Goal: Information Seeking & Learning: Find contact information

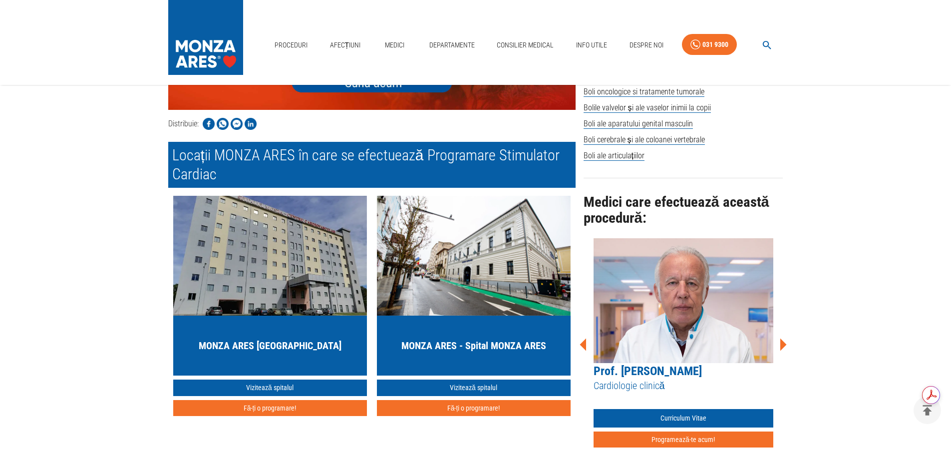
scroll to position [699, 0]
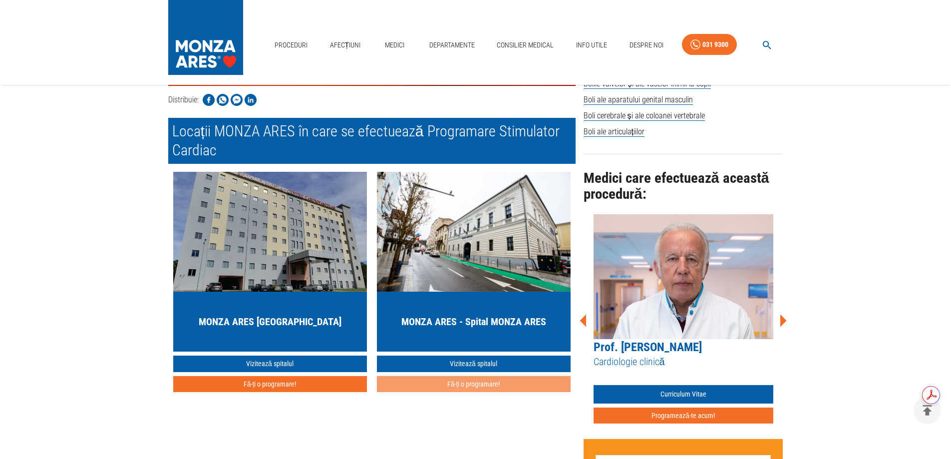
click at [479, 376] on button "Fă-ți o programare!" at bounding box center [474, 384] width 194 height 16
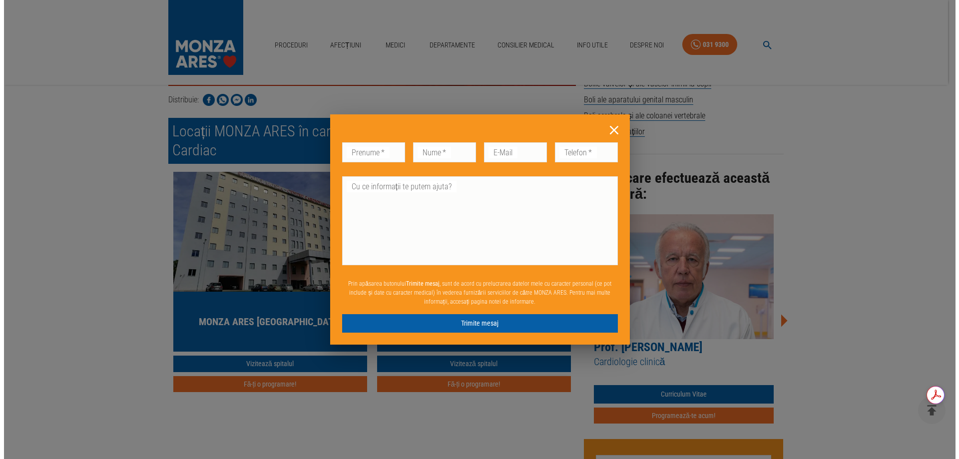
scroll to position [548, 0]
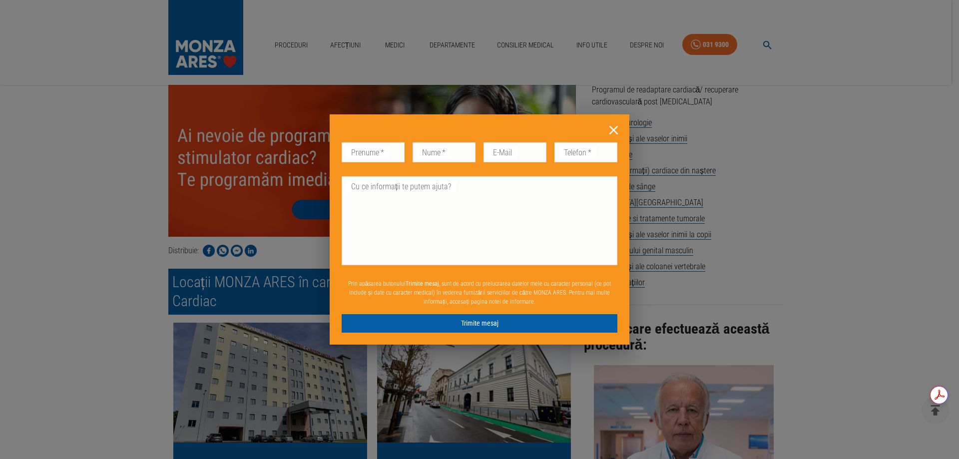
click at [615, 129] on icon at bounding box center [613, 130] width 8 height 8
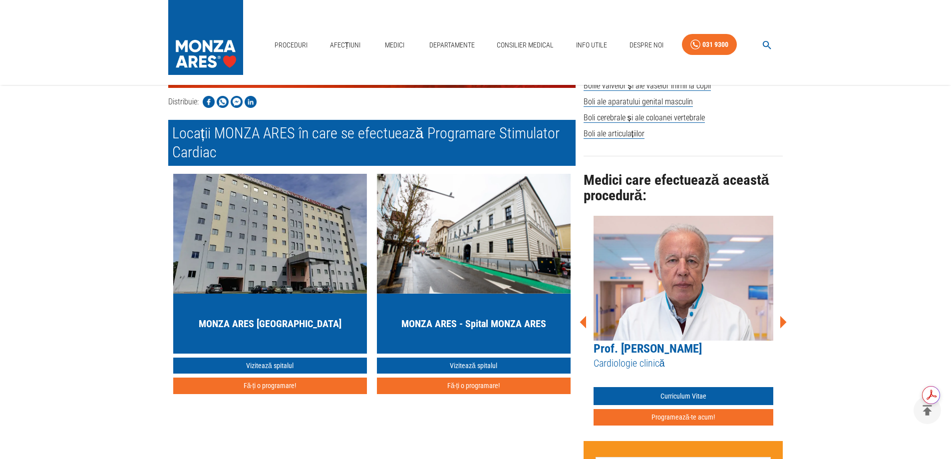
scroll to position [681, 0]
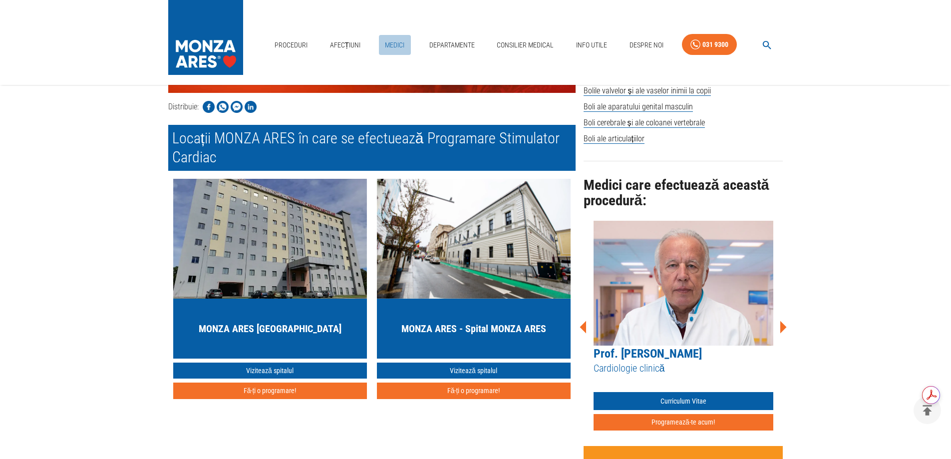
click at [397, 43] on link "Medici" at bounding box center [395, 45] width 32 height 20
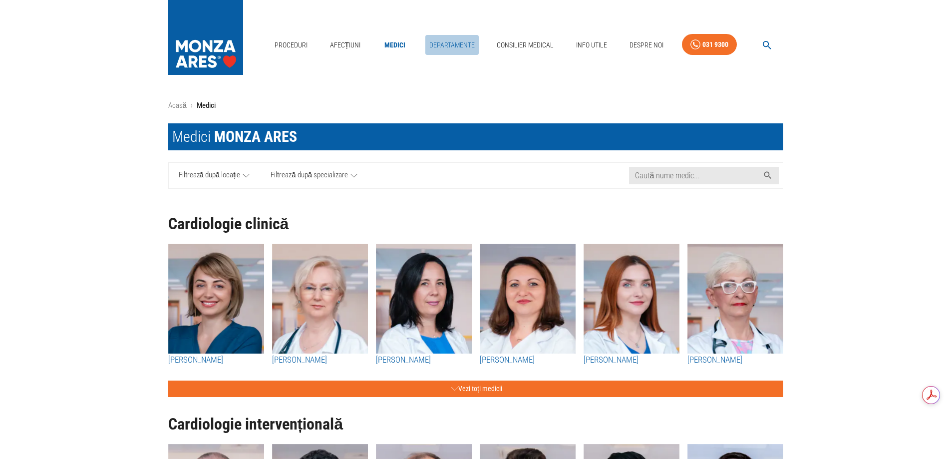
click at [454, 44] on link "Departamente" at bounding box center [451, 45] width 53 height 20
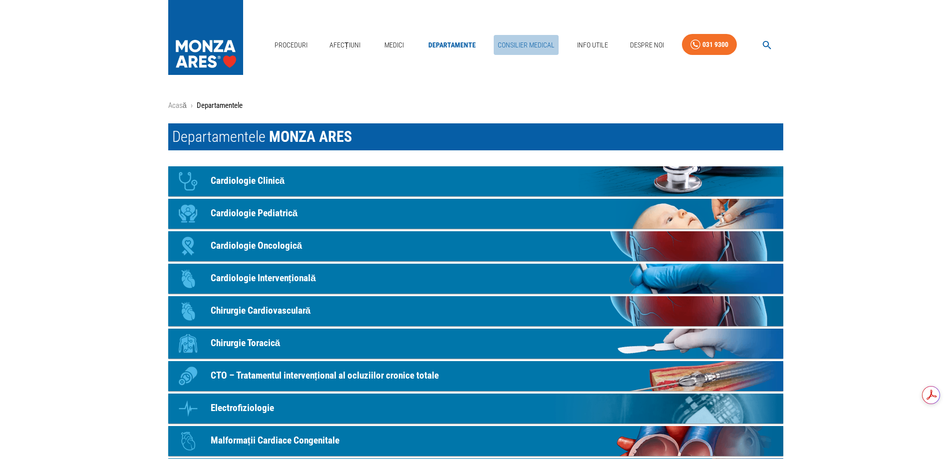
click at [524, 46] on link "Consilier Medical" at bounding box center [526, 45] width 65 height 20
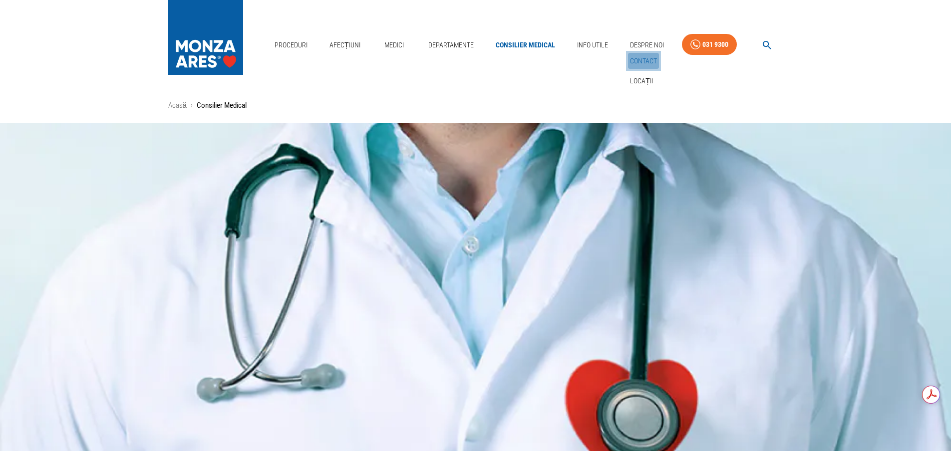
click at [644, 59] on link "Contact" at bounding box center [643, 61] width 31 height 16
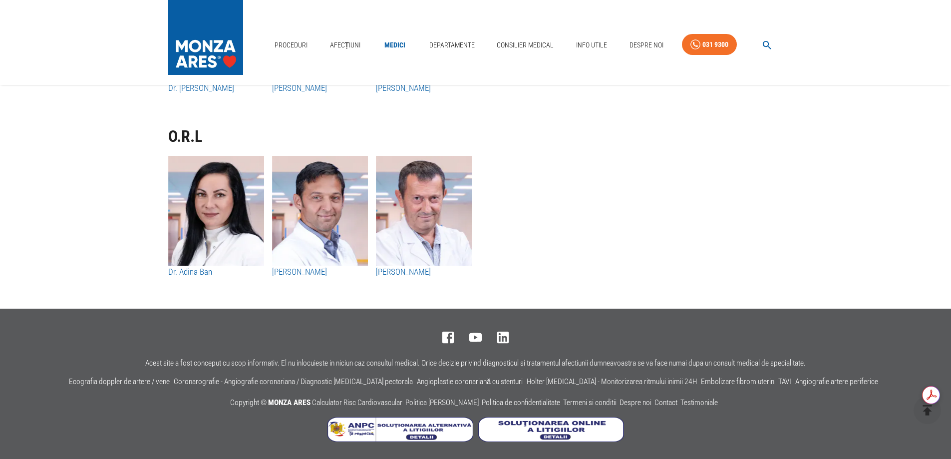
scroll to position [5173, 0]
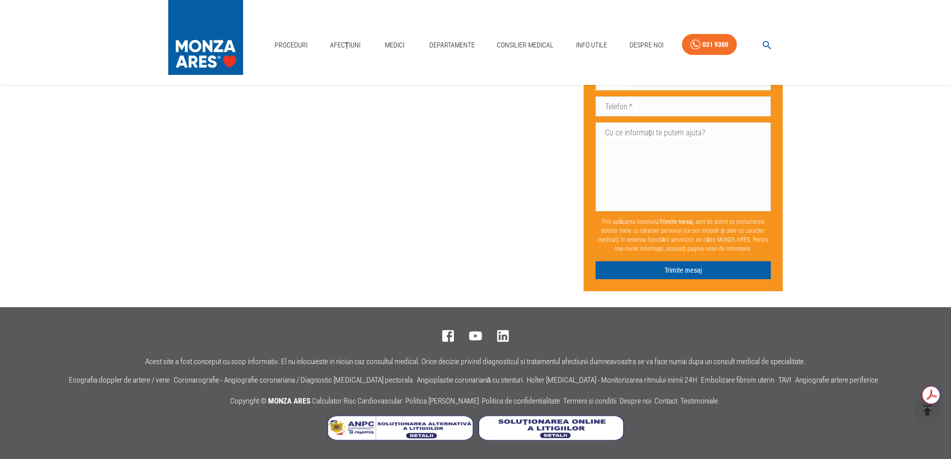
scroll to position [681, 0]
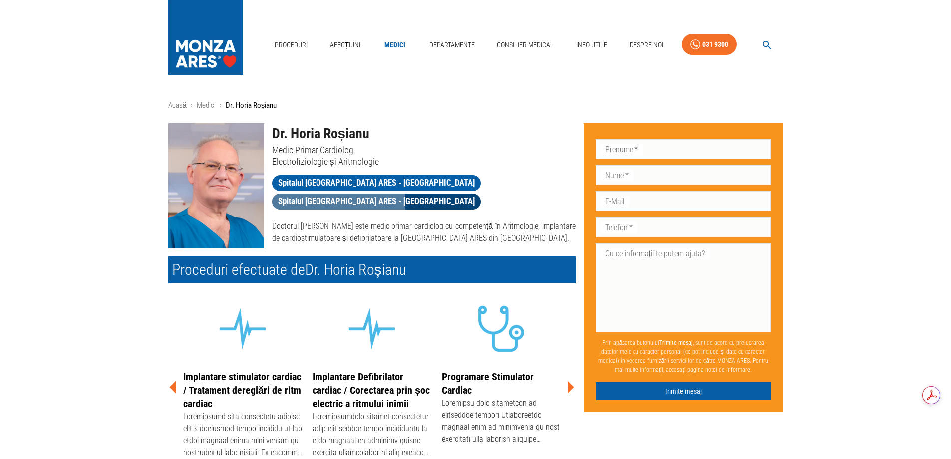
click at [452, 195] on span "Spitalul [GEOGRAPHIC_DATA] ARES - [GEOGRAPHIC_DATA]" at bounding box center [376, 201] width 209 height 12
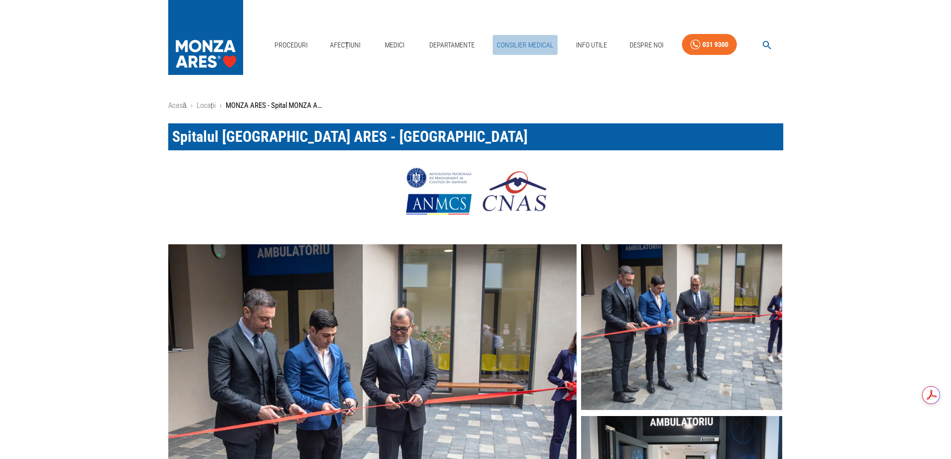
click at [521, 46] on link "Consilier Medical" at bounding box center [525, 45] width 65 height 20
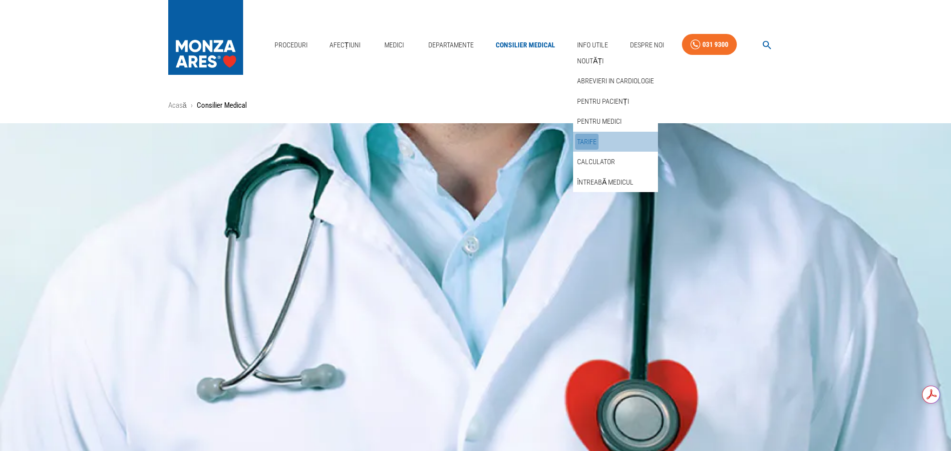
click at [589, 139] on link "Tarife" at bounding box center [586, 142] width 23 height 16
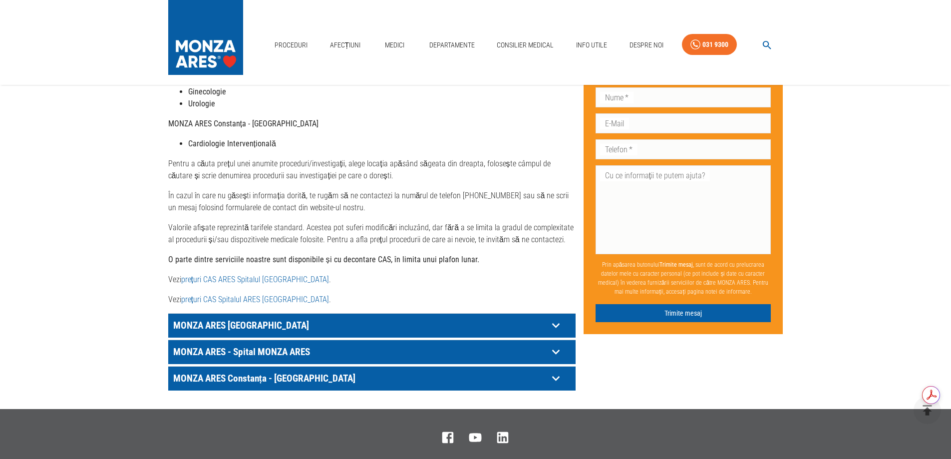
scroll to position [390, 0]
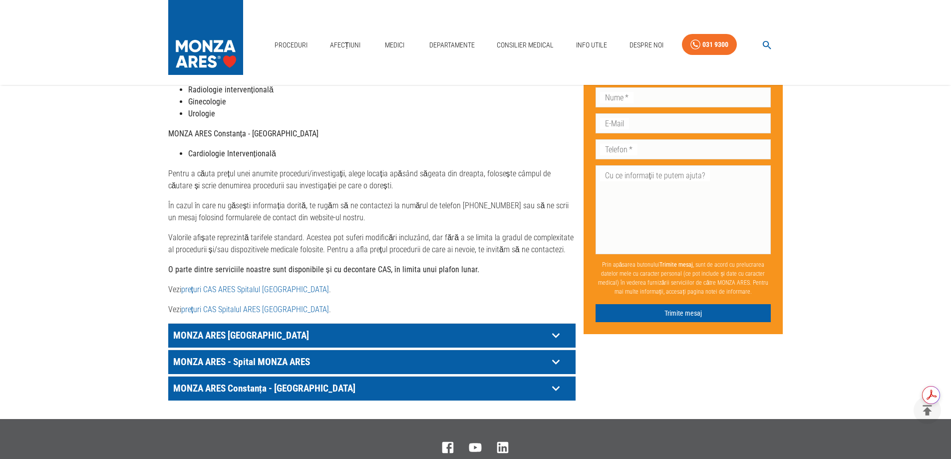
click at [222, 305] on link "prețuri CAS Spitalul ARES [GEOGRAPHIC_DATA]" at bounding box center [255, 309] width 148 height 9
